Goal: Use online tool/utility: Utilize a website feature to perform a specific function

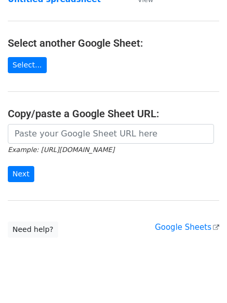
click at [214, 13] on main "Choose a Google Sheet Use one of the options below... Use a recent Google Sheet…" at bounding box center [113, 41] width 227 height 392
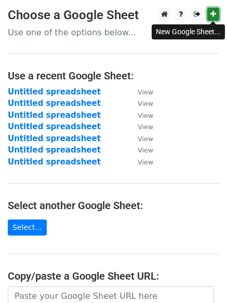
click at [215, 16] on icon at bounding box center [213, 13] width 6 height 7
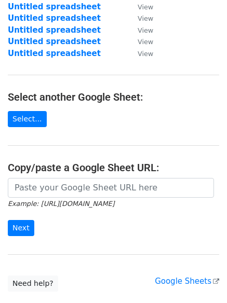
scroll to position [109, 0]
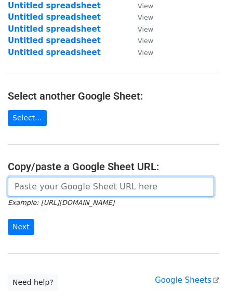
click at [136, 187] on input "url" at bounding box center [111, 187] width 206 height 20
paste input "[URL][DOMAIN_NAME]"
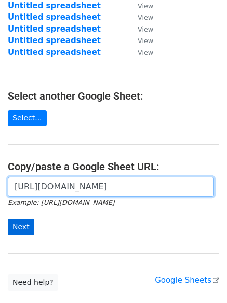
type input "[URL][DOMAIN_NAME]"
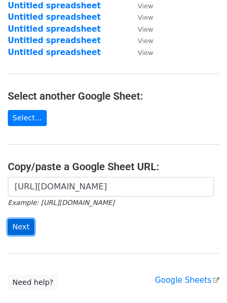
scroll to position [0, 0]
click at [19, 224] on input "Next" at bounding box center [21, 227] width 26 height 16
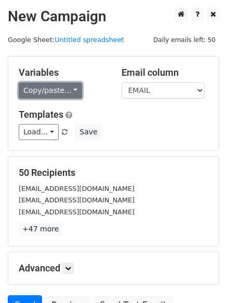
click at [69, 87] on link "Copy/paste..." at bounding box center [50, 90] width 63 height 16
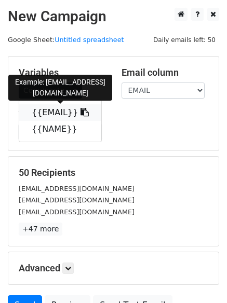
click at [80, 115] on icon at bounding box center [84, 112] width 8 height 8
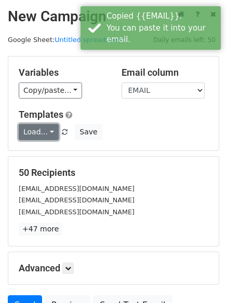
click at [42, 132] on link "Load..." at bounding box center [39, 132] width 40 height 16
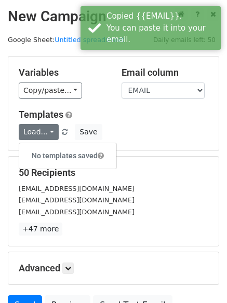
click at [202, 115] on h5 "Templates" at bounding box center [113, 114] width 189 height 11
